Goal: Task Accomplishment & Management: Complete application form

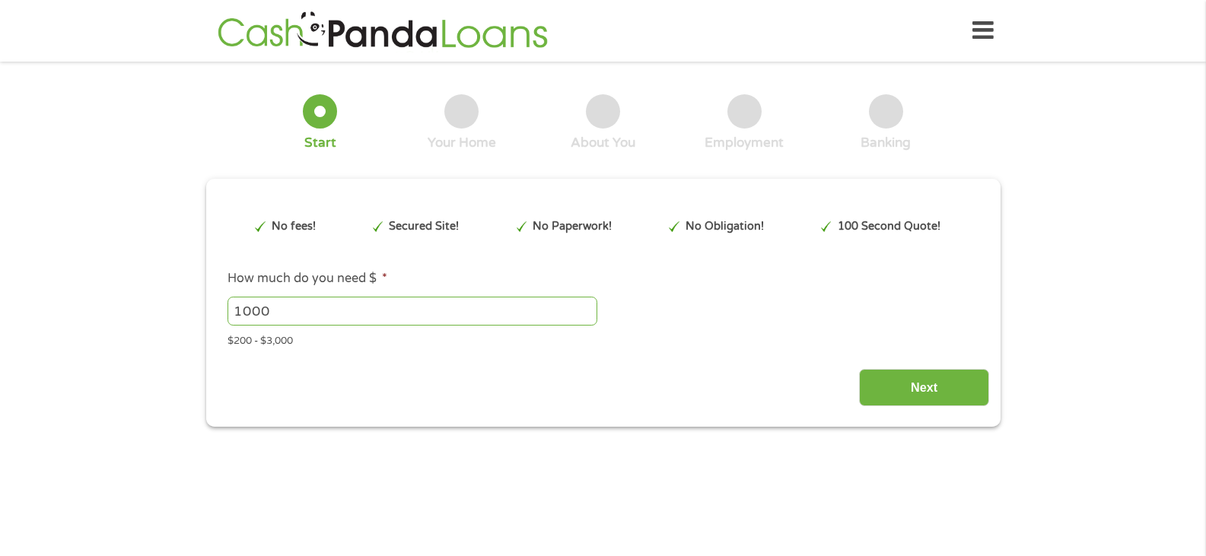
type input "Cj0KCQjw0NPGBhCDARIsAGAzpp2prqGdg5IU6tYr2BahMQKz9tyHDHd8ckfXLE1ApBdmsU1ddTBPSeY…"
click at [583, 305] on input "1001" at bounding box center [412, 311] width 370 height 29
type input "1"
type input "500"
click at [907, 389] on input "Next" at bounding box center [924, 387] width 130 height 37
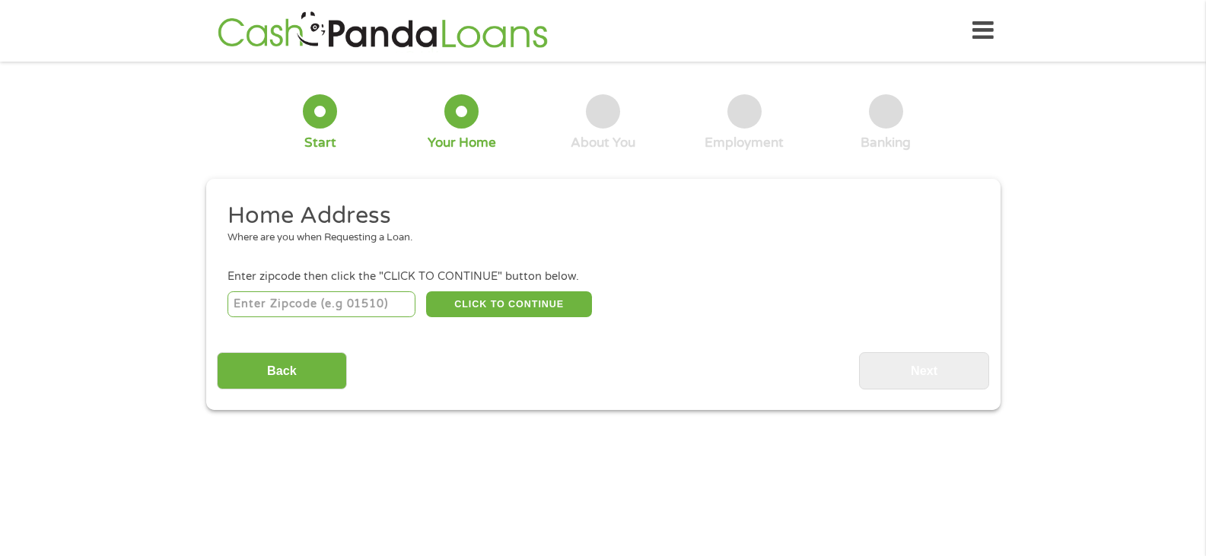
type input "81212"
click at [503, 300] on button "CLICK TO CONTINUE" at bounding box center [509, 304] width 166 height 26
type input "81212"
type input "Canon City"
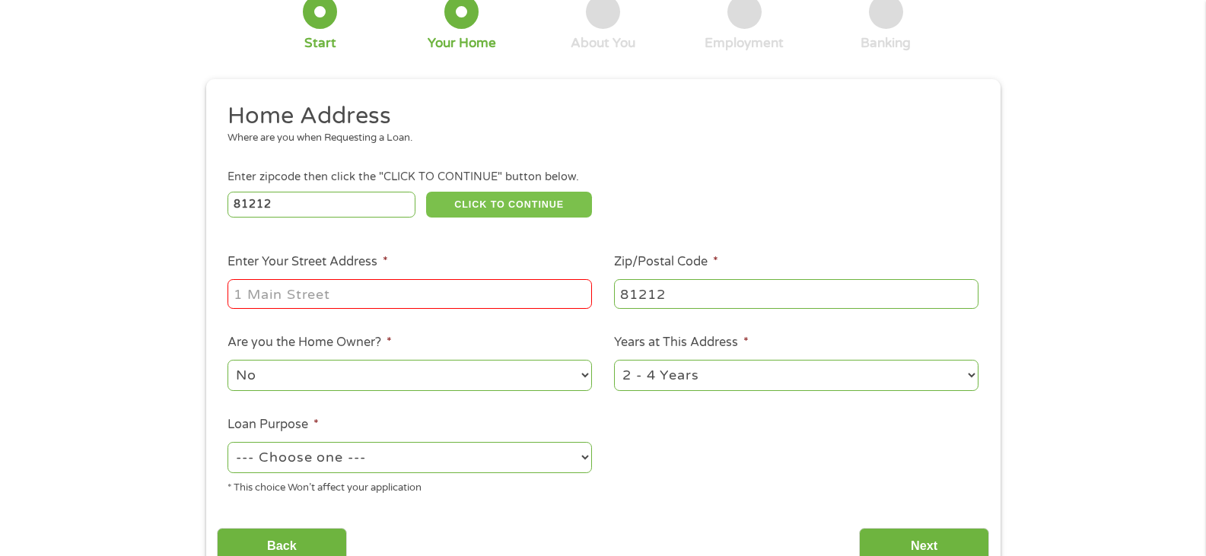
scroll to position [152, 0]
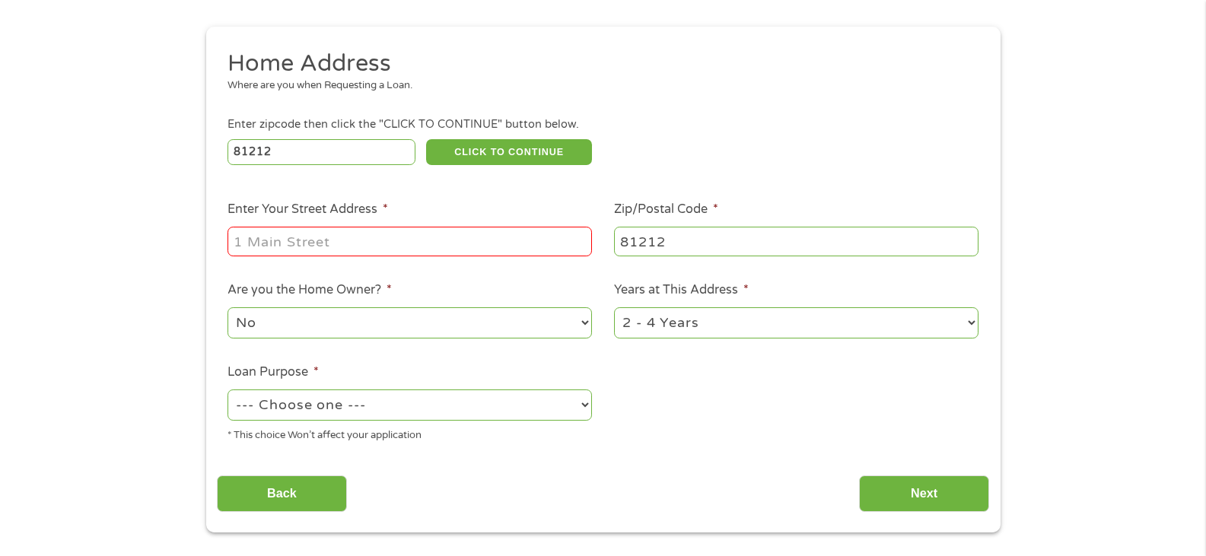
type input "[STREET_ADDRESS]"
click at [539, 400] on select "--- Choose one --- Pay Bills Debt Consolidation Home Improvement Major Purchase…" at bounding box center [409, 404] width 364 height 31
select select "paybills"
click at [227, 389] on select "--- Choose one --- Pay Bills Debt Consolidation Home Improvement Major Purchase…" at bounding box center [409, 404] width 364 height 31
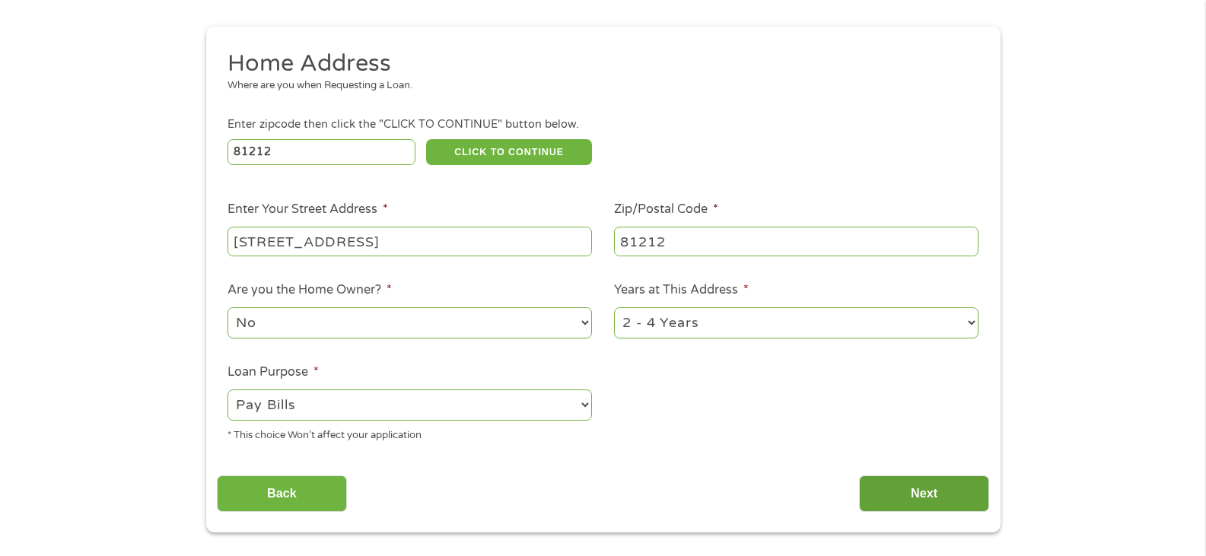
click at [901, 485] on input "Next" at bounding box center [924, 493] width 130 height 37
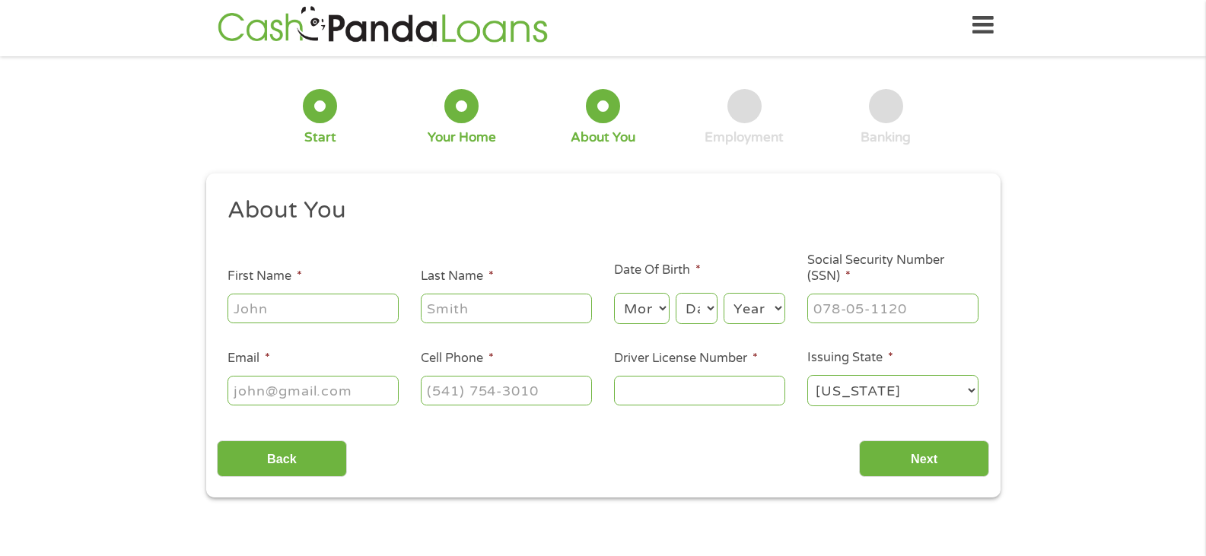
scroll to position [0, 0]
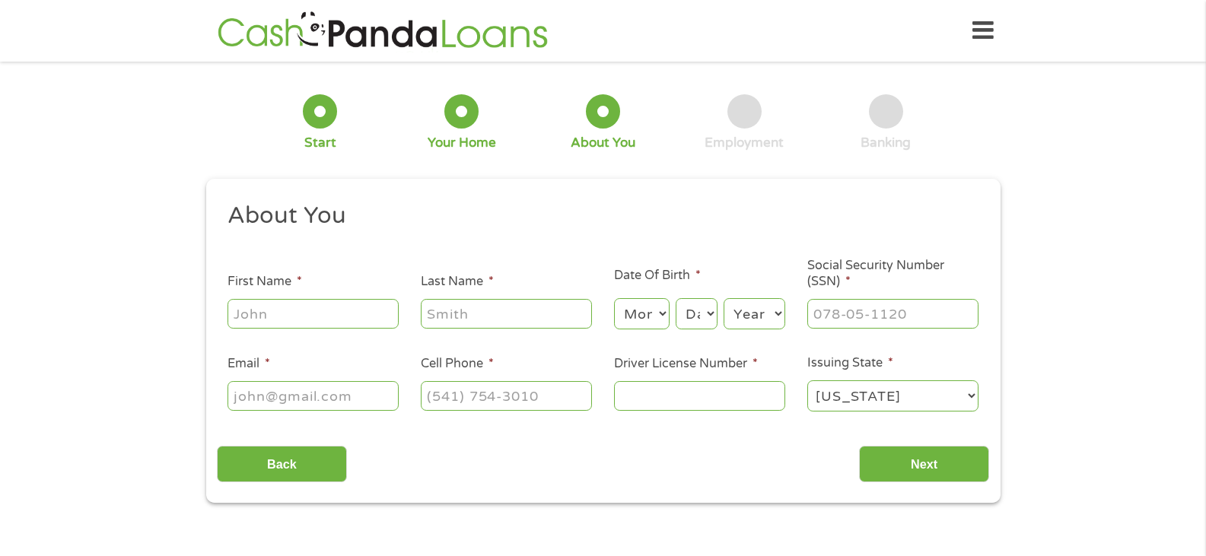
click at [316, 312] on input "First Name *" at bounding box center [312, 313] width 171 height 29
type input "[PERSON_NAME]"
type input "[EMAIL_ADDRESS][DOMAIN_NAME]"
type input "[PHONE_NUMBER]"
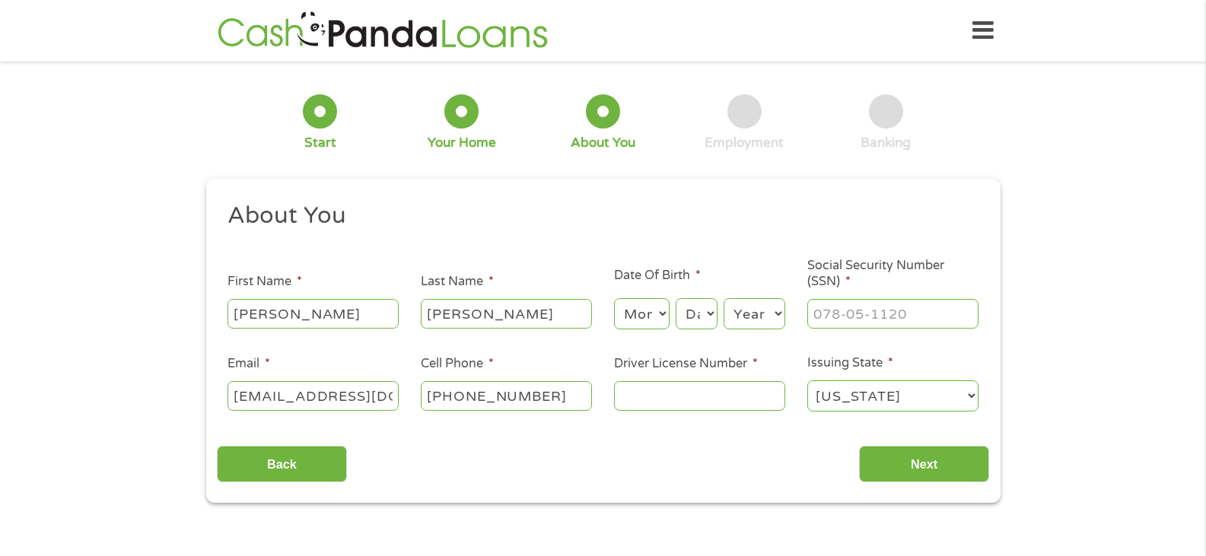
click at [648, 326] on select "Month 1 2 3 4 5 6 7 8 9 10 11 12" at bounding box center [642, 313] width 56 height 31
select select "7"
click at [614, 298] on select "Month 1 2 3 4 5 6 7 8 9 10 11 12" at bounding box center [642, 313] width 56 height 31
click at [696, 307] on select "Day 1 2 3 4 5 6 7 8 9 10 11 12 13 14 15 16 17 18 19 20 21 22 23 24 25 26 27 28 …" at bounding box center [695, 313] width 41 height 31
select select "26"
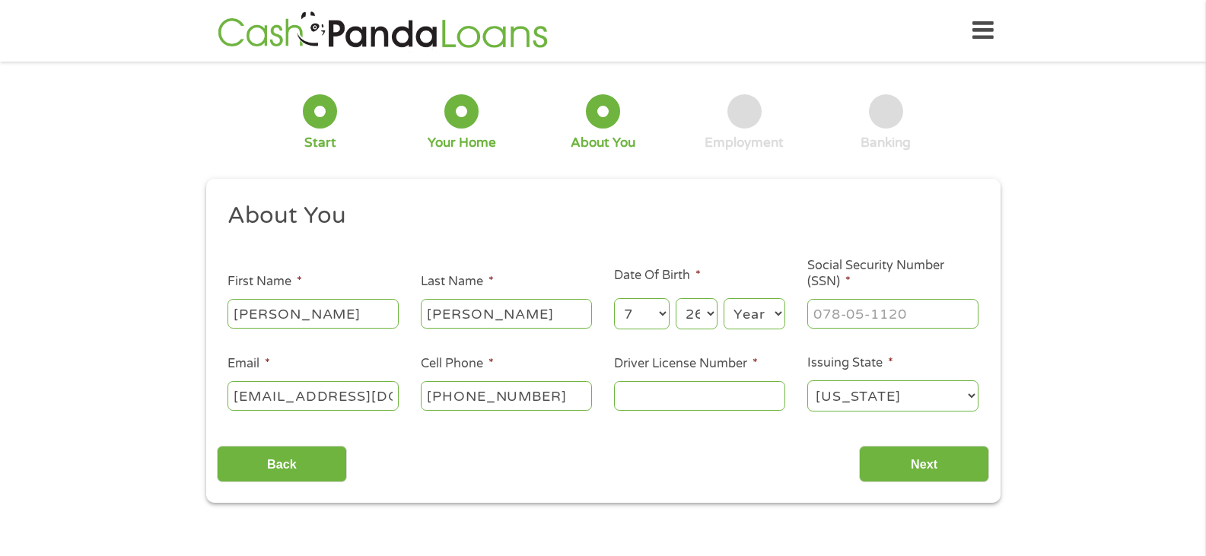
click at [675, 298] on select "Day 1 2 3 4 5 6 7 8 9 10 11 12 13 14 15 16 17 18 19 20 21 22 23 24 25 26 27 28 …" at bounding box center [695, 313] width 41 height 31
click at [758, 316] on select "Year [DATE] 2006 2005 2004 2003 2002 2001 2000 1999 1998 1997 1996 1995 1994 19…" at bounding box center [754, 313] width 62 height 31
select select "1953"
click at [723, 298] on select "Year [DATE] 2006 2005 2004 2003 2002 2001 2000 1999 1998 1997 1996 1995 1994 19…" at bounding box center [754, 313] width 62 height 31
click at [834, 307] on input "___-__-____" at bounding box center [892, 313] width 171 height 29
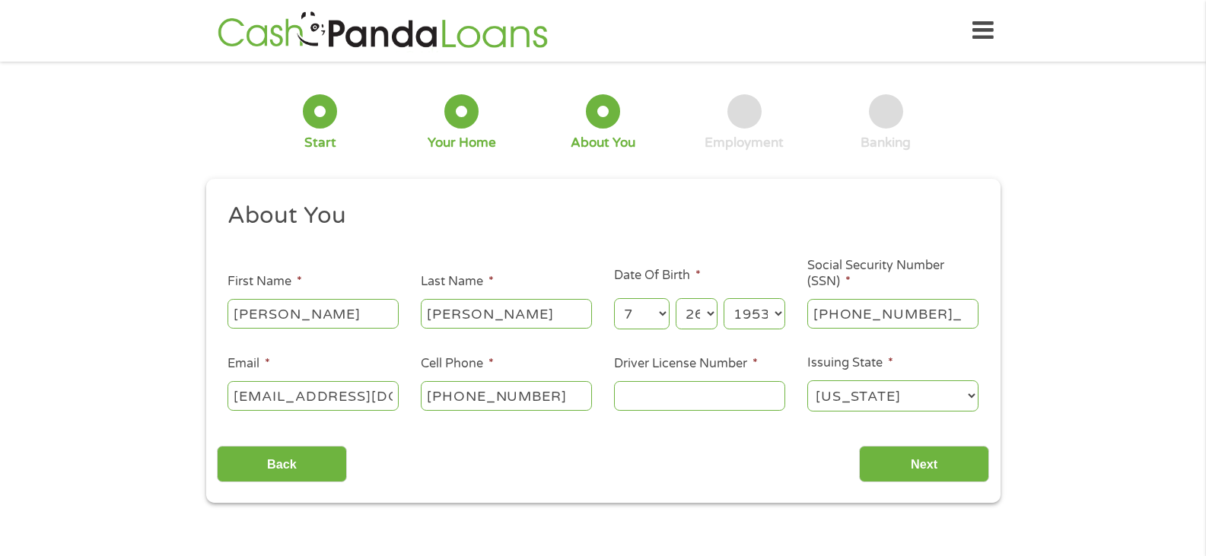
type input "182-44-6578"
click at [391, 397] on input "[EMAIL_ADDRESS][DOMAIN_NAME]" at bounding box center [312, 395] width 171 height 29
click at [391, 397] on input "carlpankoc" at bounding box center [312, 395] width 171 height 29
type input "c"
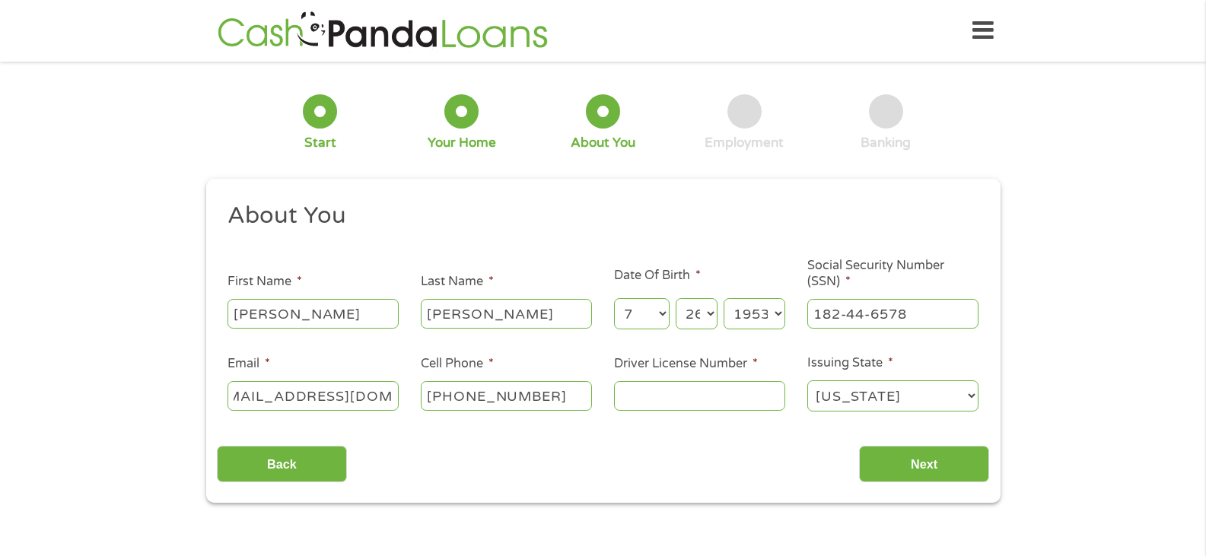
type input "[EMAIL_ADDRESS][DOMAIN_NAME]"
click at [701, 393] on input "Driver License Number *" at bounding box center [699, 395] width 171 height 29
type input "172660343"
click at [905, 452] on input "Next" at bounding box center [924, 464] width 130 height 37
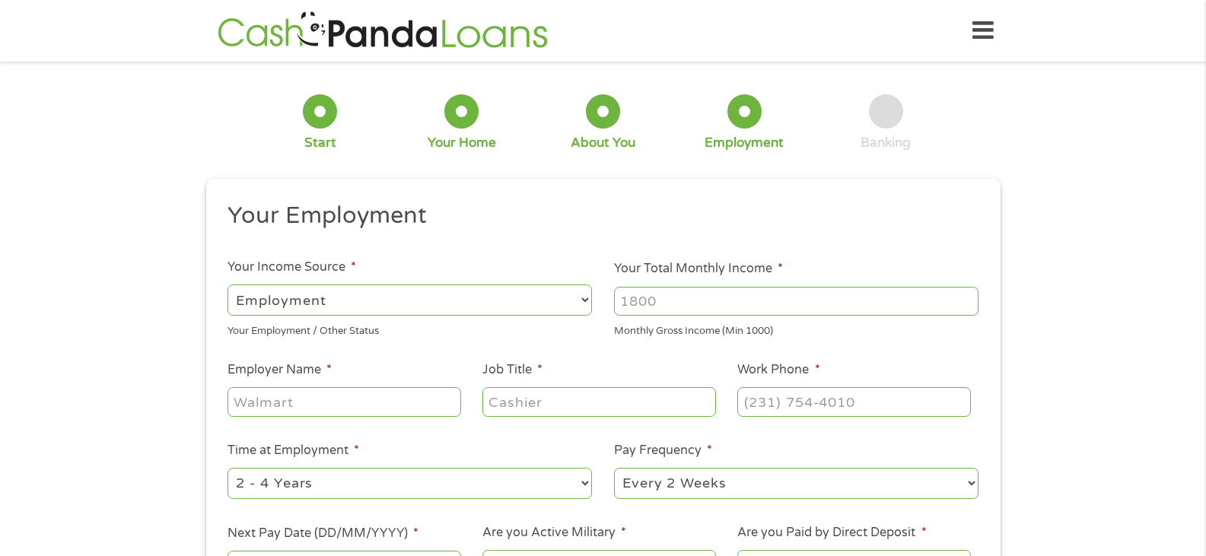
scroll to position [6, 6]
click at [404, 304] on select "--- Choose one --- Employment [DEMOGRAPHIC_DATA] Benefits" at bounding box center [409, 300] width 364 height 31
select select "benefits"
click at [227, 285] on select "--- Choose one --- Employment [DEMOGRAPHIC_DATA] Benefits" at bounding box center [409, 300] width 364 height 31
type input "Other"
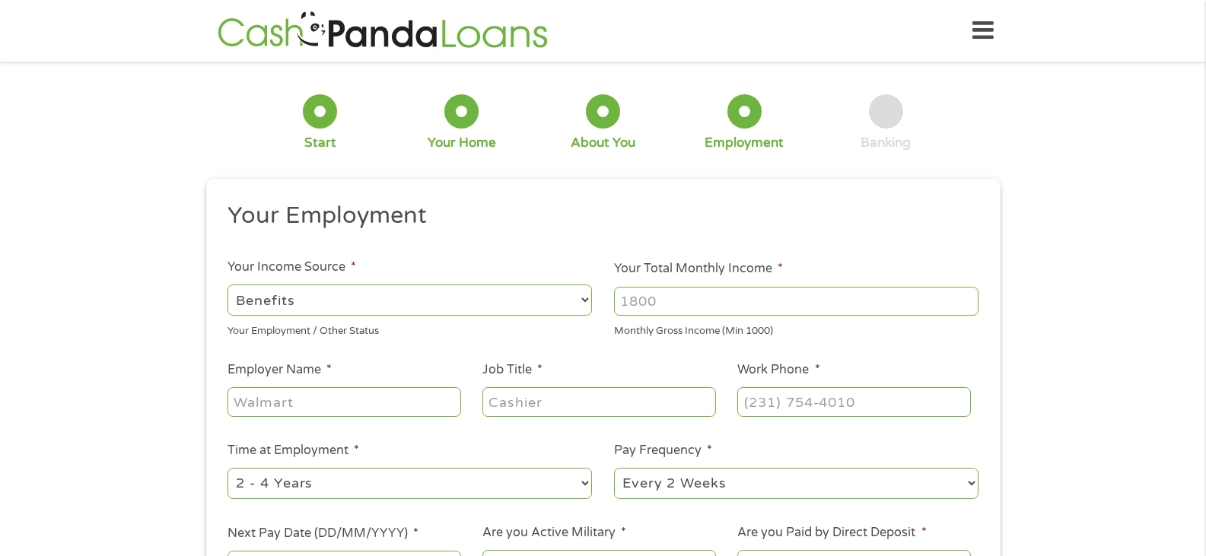
type input "[PHONE_NUMBER]"
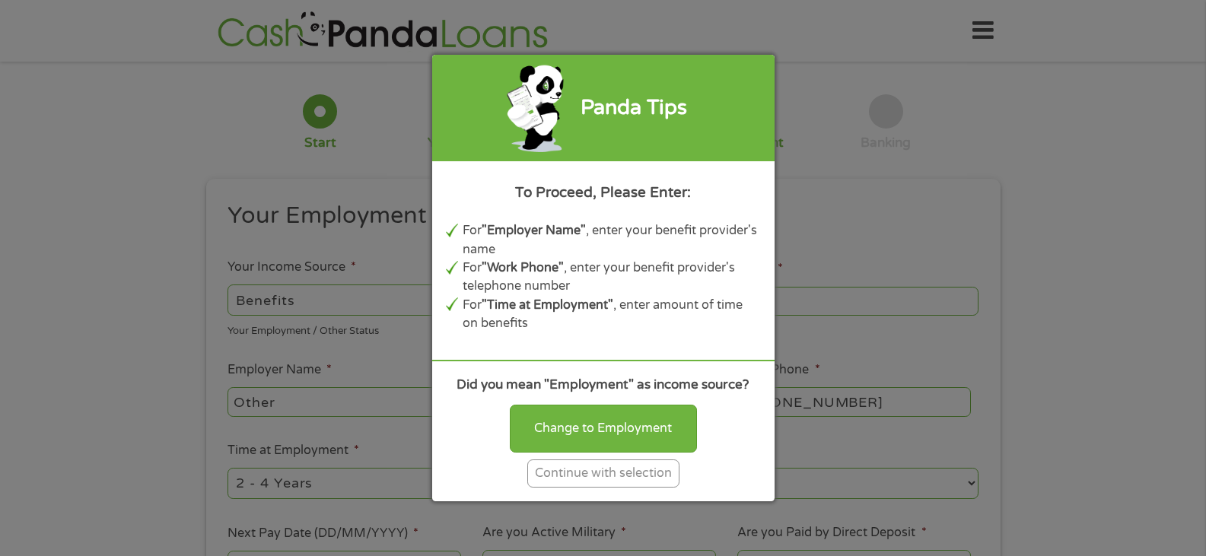
click at [598, 470] on div "Continue with selection" at bounding box center [603, 473] width 152 height 28
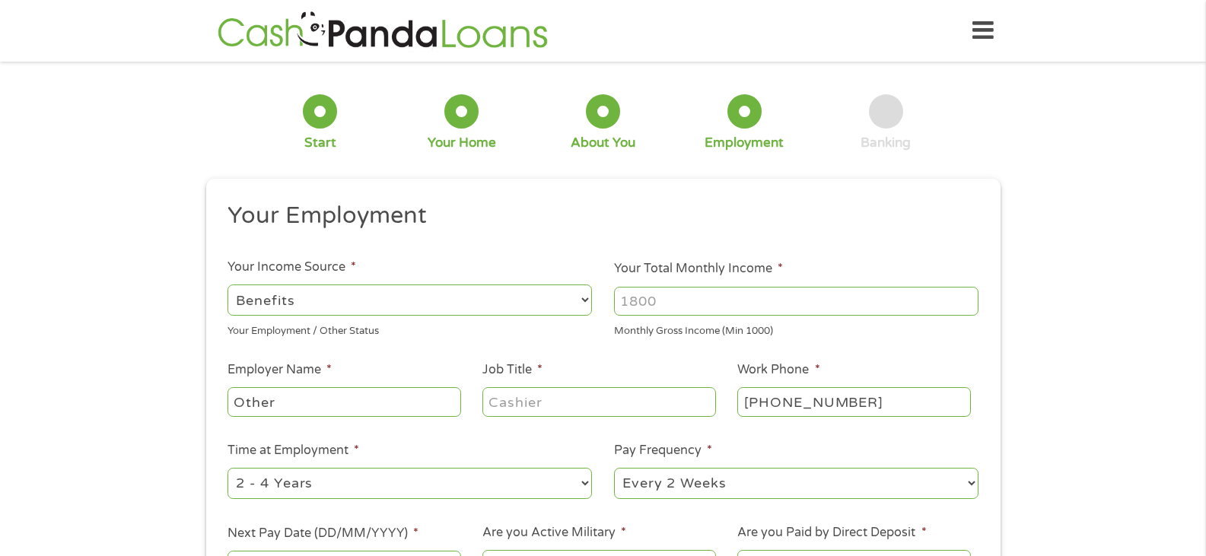
click at [695, 304] on input "Your Total Monthly Income *" at bounding box center [796, 301] width 364 height 29
type input "6950.00"
click at [1055, 339] on div "1 Start 2 Your Home 3 About You 4 Employment 5 Banking 6 This field is hidden w…" at bounding box center [603, 372] width 1206 height 600
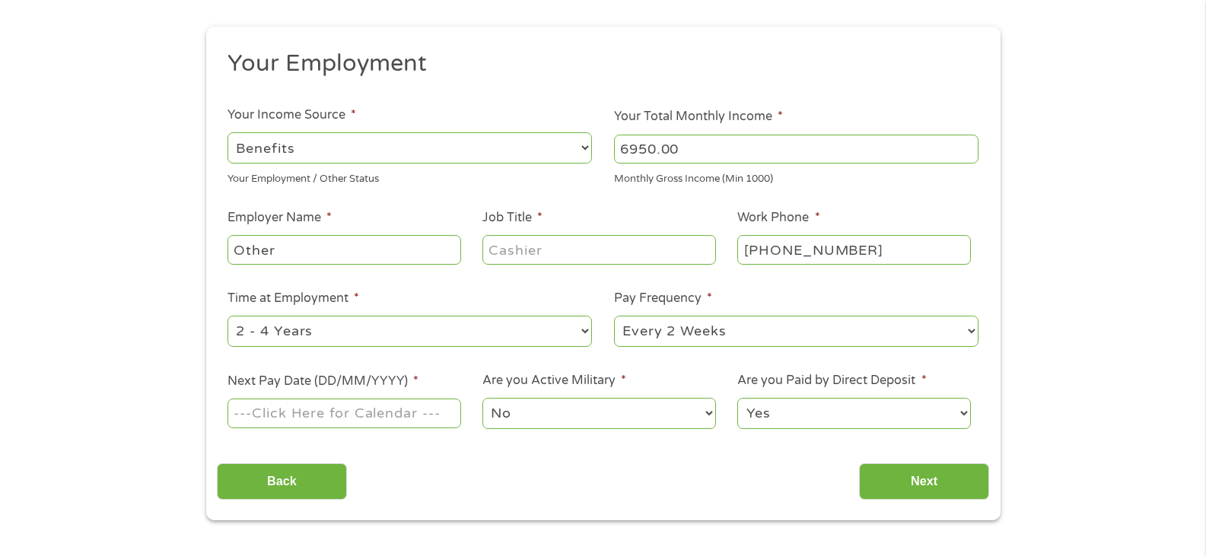
click at [580, 250] on input "Job Title *" at bounding box center [598, 249] width 233 height 29
type input "Retired"
click at [765, 323] on select "--- Choose one --- Every 2 Weeks Every Week Monthly Semi-Monthly" at bounding box center [796, 331] width 364 height 31
select select "monthly"
click at [614, 316] on select "--- Choose one --- Every 2 Weeks Every Week Monthly Semi-Monthly" at bounding box center [796, 331] width 364 height 31
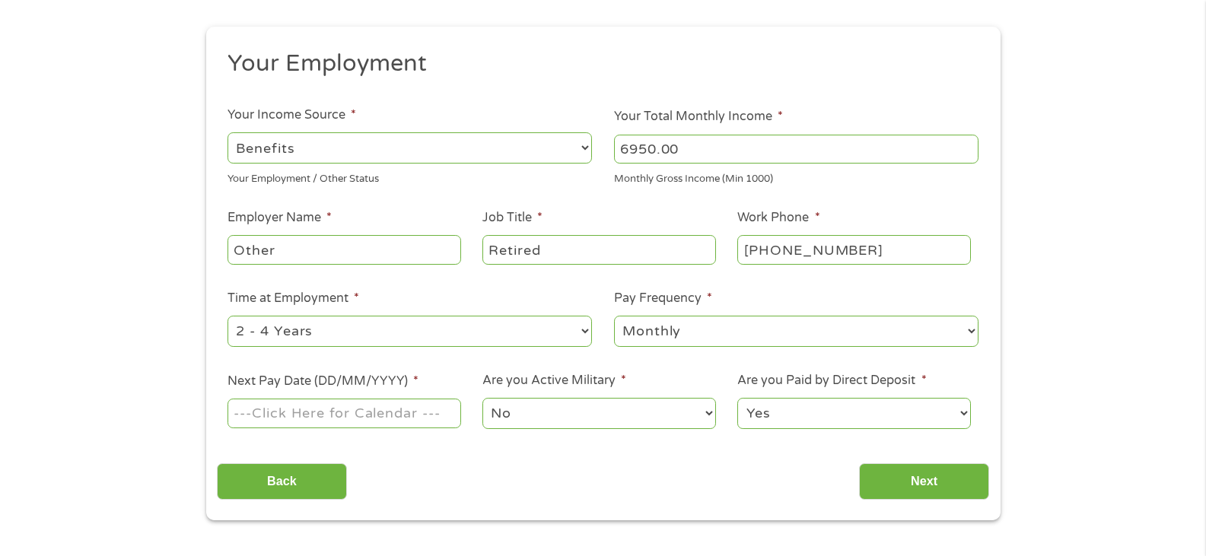
click at [380, 412] on input "Next Pay Date (DD/MM/YYYY) *" at bounding box center [343, 413] width 233 height 29
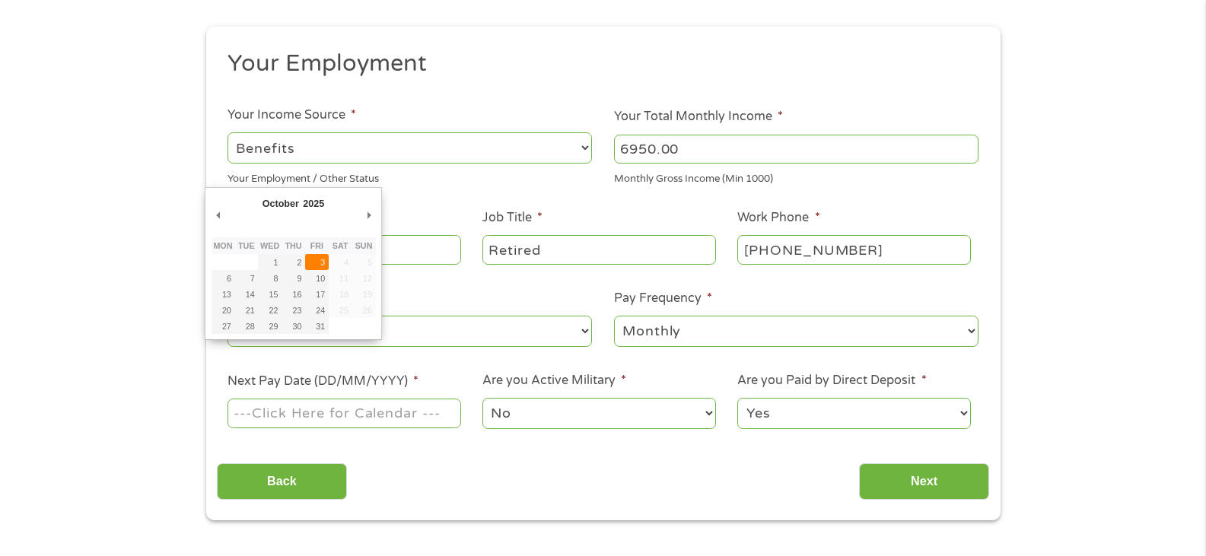
type input "[DATE]"
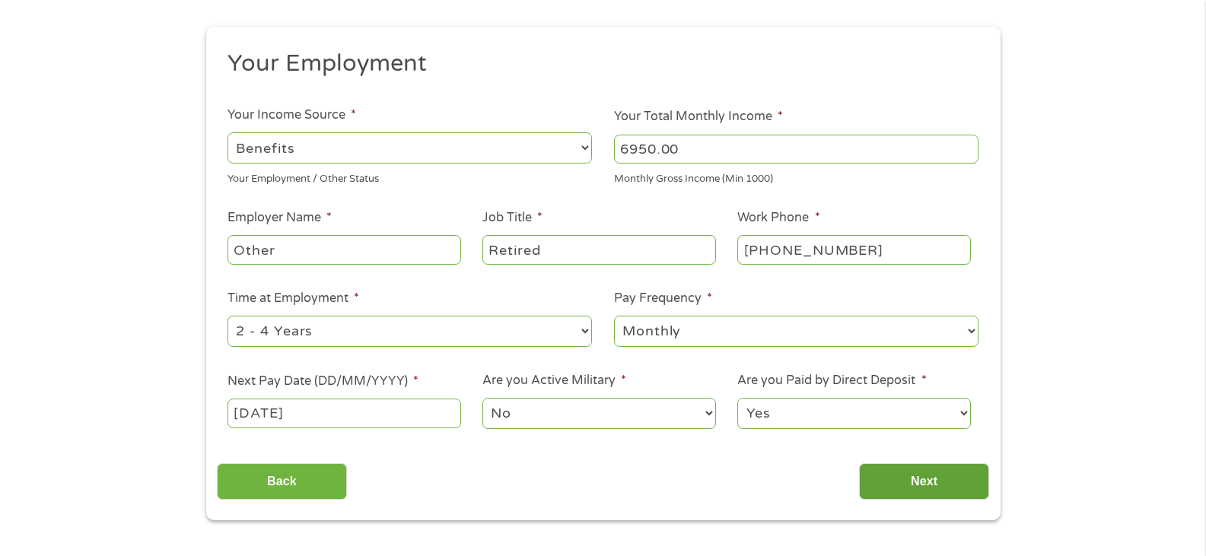
click at [925, 482] on input "Next" at bounding box center [924, 481] width 130 height 37
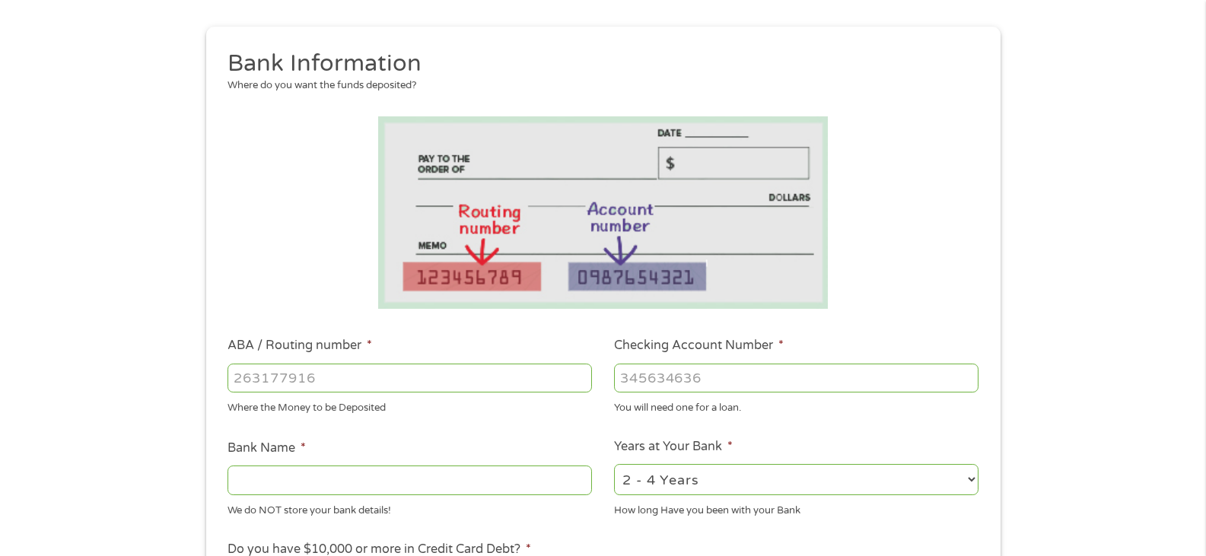
click at [340, 376] on input "ABA / Routing number *" at bounding box center [409, 378] width 364 height 29
type input "091000022"
type input "US BANK NA"
type input "091000022"
click at [708, 367] on input "Checking Account Number *" at bounding box center [796, 378] width 364 height 29
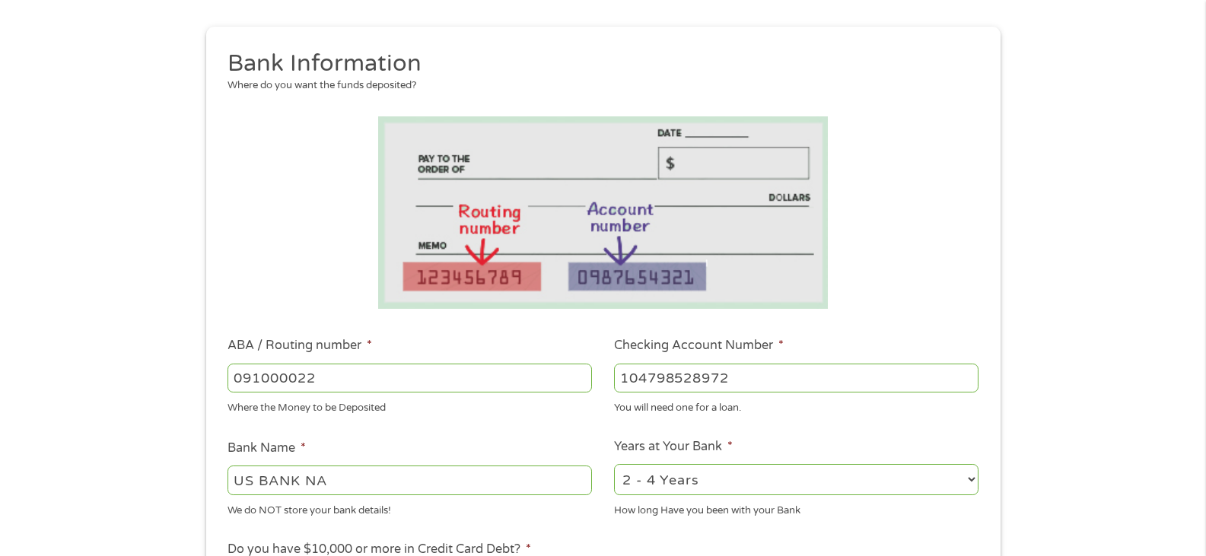
type input "104798528972"
click at [967, 480] on select "2 - 4 Years 6 - 12 Months 1 - 2 Years Over 4 Years" at bounding box center [796, 479] width 364 height 31
select select "60months"
click at [614, 464] on select "2 - 4 Years 6 - 12 Months 1 - 2 Years Over 4 Years" at bounding box center [796, 479] width 364 height 31
click at [1111, 443] on div "1 Start 2 Your Home 3 About You 4 Employment 5 Banking 6 This field is hidden w…" at bounding box center [603, 402] width 1206 height 965
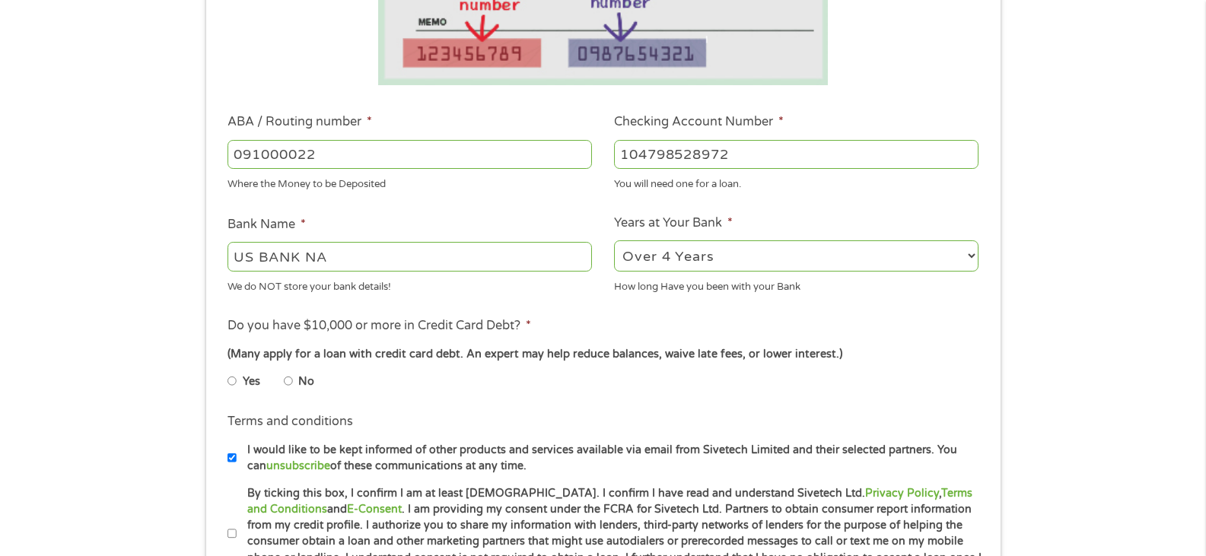
scroll to position [456, 0]
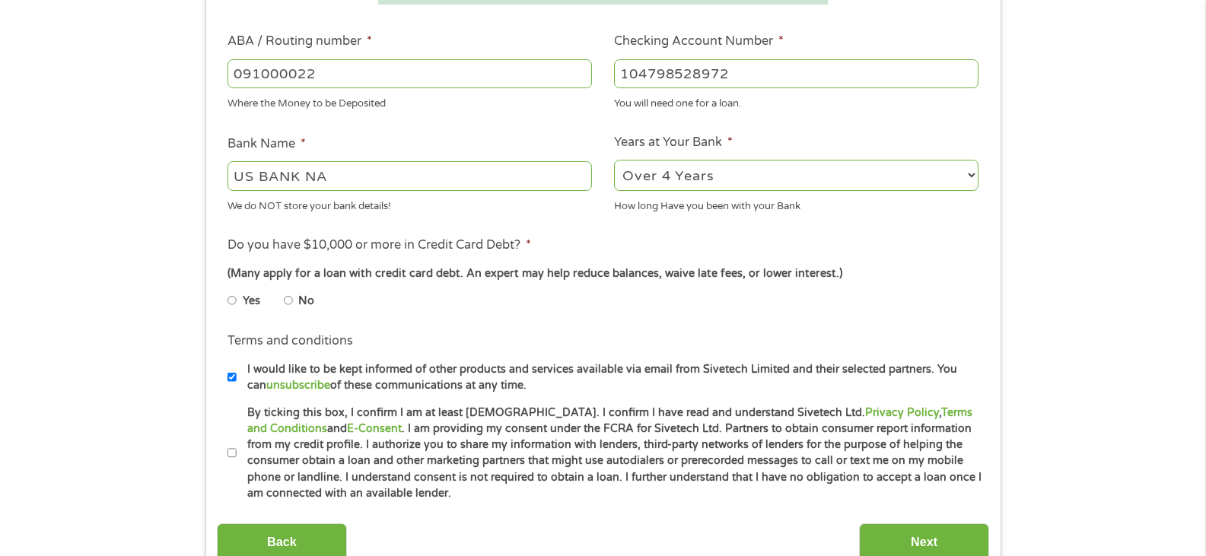
click at [285, 302] on input "No" at bounding box center [288, 300] width 9 height 24
radio input "true"
click at [231, 454] on input "By ticking this box, I confirm I am at least [DEMOGRAPHIC_DATA]. I confirm I ha…" at bounding box center [231, 453] width 9 height 24
checkbox input "true"
click at [908, 535] on input "Next" at bounding box center [924, 541] width 130 height 37
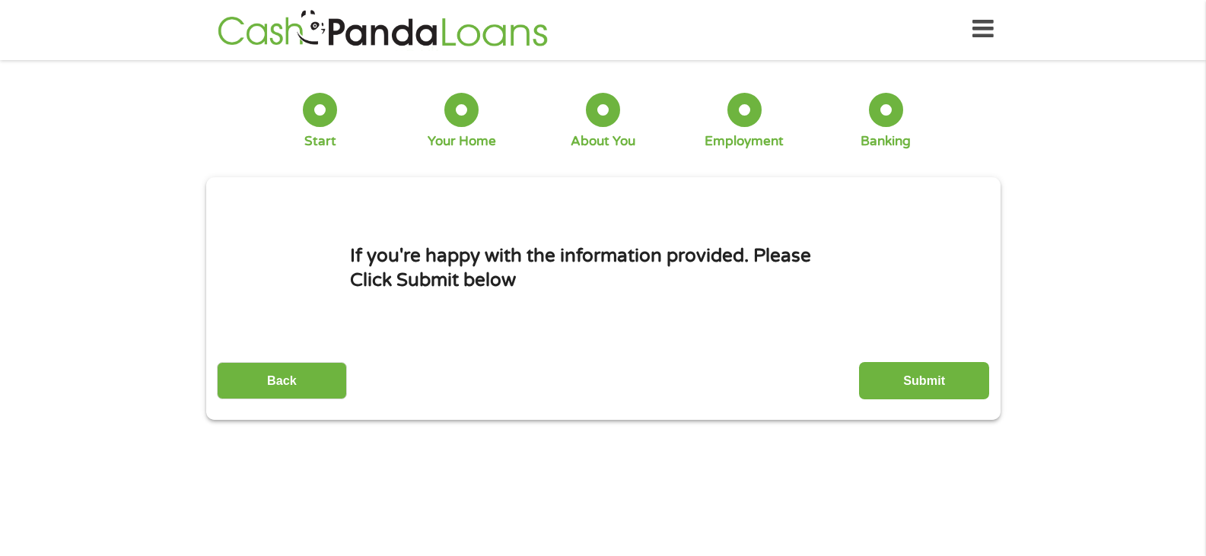
scroll to position [0, 0]
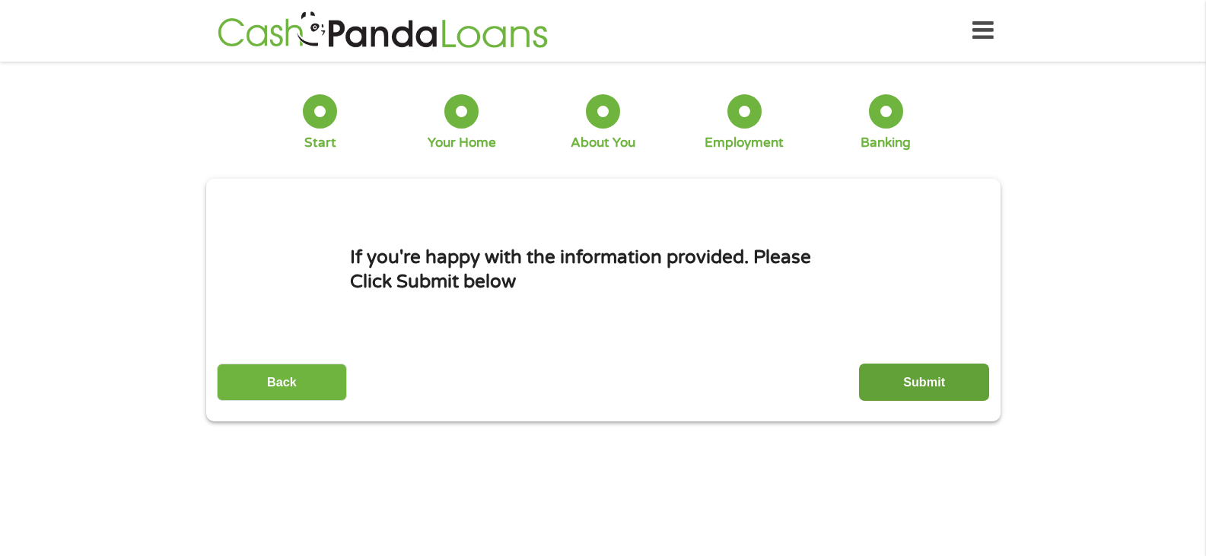
click at [920, 377] on input "Submit" at bounding box center [924, 382] width 130 height 37
